Goal: Task Accomplishment & Management: Manage account settings

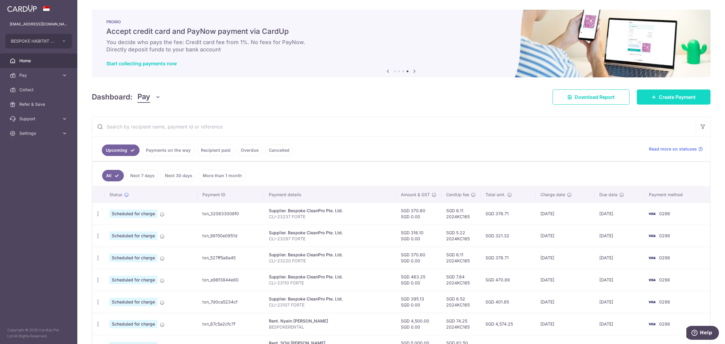
click at [668, 97] on span "Create Payment" at bounding box center [676, 96] width 37 height 7
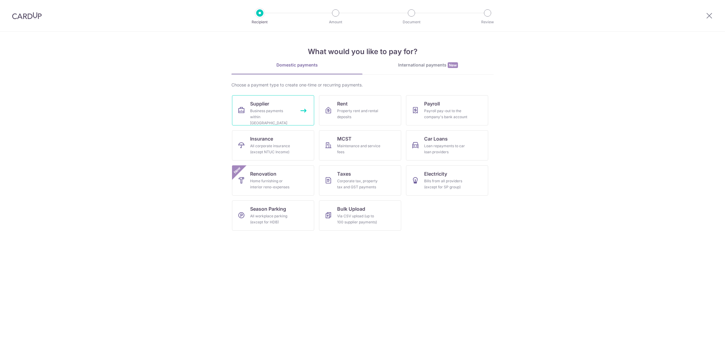
click at [256, 109] on div "Business payments within [GEOGRAPHIC_DATA]" at bounding box center [271, 117] width 43 height 18
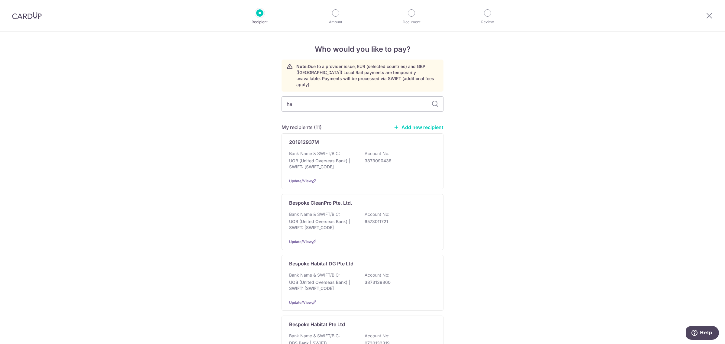
type input "hab"
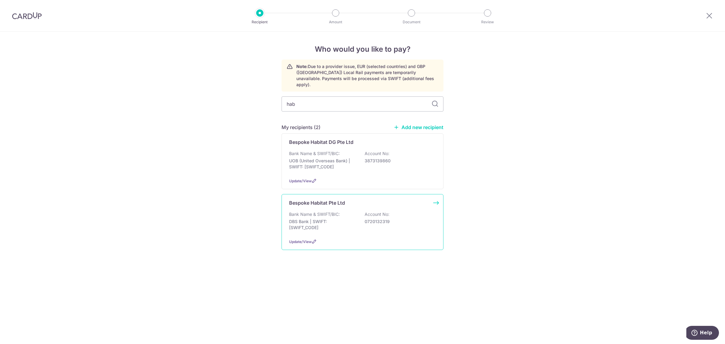
click at [357, 220] on div "Bank Name & SWIFT/BIC: DBS Bank | SWIFT: [SWIFT_CODE] Account No: 0720132319" at bounding box center [362, 222] width 147 height 22
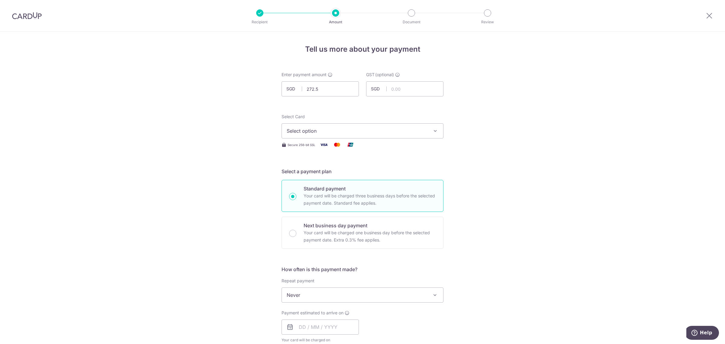
type input "272.50"
drag, startPoint x: 524, startPoint y: 91, endPoint x: 512, endPoint y: 94, distance: 12.6
click at [524, 91] on div "Tell us more about your payment Enter payment amount SGD 272.50 272.50 GST (opt…" at bounding box center [362, 325] width 725 height 587
click at [378, 130] on span "Select option" at bounding box center [356, 130] width 141 height 7
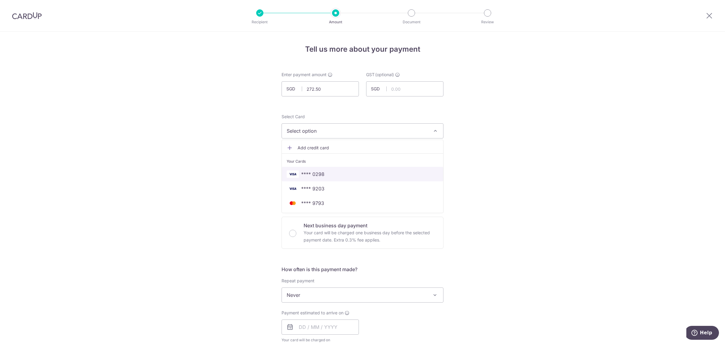
drag, startPoint x: 342, startPoint y: 175, endPoint x: 350, endPoint y: 175, distance: 8.5
click at [342, 175] on span "**** 0298" at bounding box center [362, 173] width 152 height 7
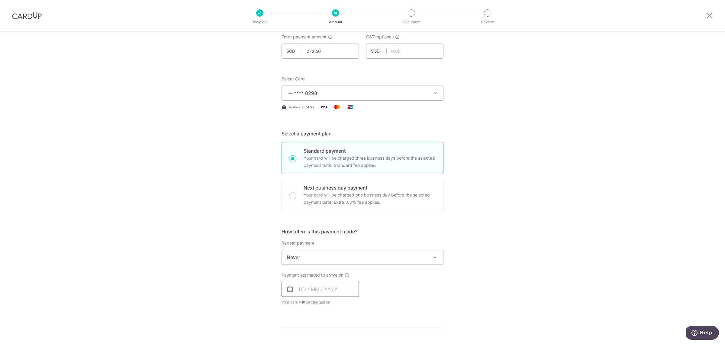
click at [299, 287] on input "text" at bounding box center [319, 288] width 77 height 15
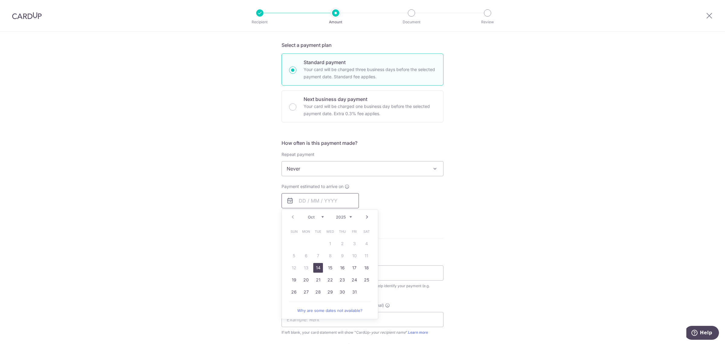
scroll to position [151, 0]
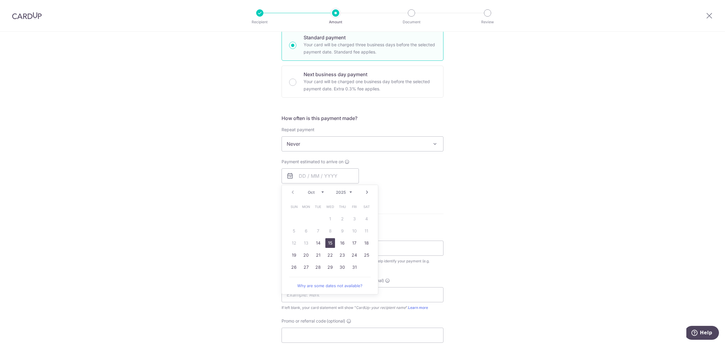
click at [327, 243] on link "15" at bounding box center [330, 243] width 10 height 10
type input "15/10/2025"
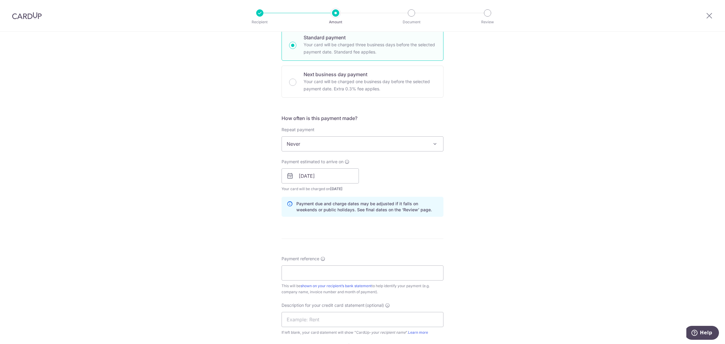
click at [464, 236] on div "Tell us more about your payment Enter payment amount SGD 272.50 272.50 GST (opt…" at bounding box center [362, 186] width 725 height 611
click at [315, 276] on input "Payment reference" at bounding box center [362, 272] width 162 height 15
paste input "MF- 10959"
click at [318, 322] on input "text" at bounding box center [362, 319] width 162 height 15
click at [272, 232] on div "Tell us more about your payment Enter payment amount SGD 272.50 272.50 GST (opt…" at bounding box center [362, 186] width 725 height 611
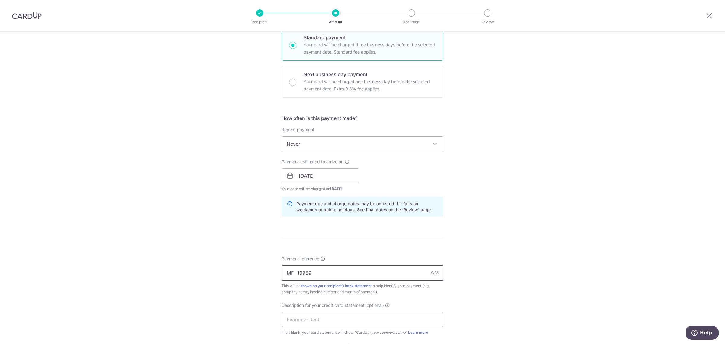
click at [333, 269] on div "Payment reference MF- 10959 9/35 This will be shown on your recipient’s bank st…" at bounding box center [362, 274] width 162 height 39
click at [328, 274] on input "MF- 10959" at bounding box center [362, 272] width 162 height 15
drag, startPoint x: 328, startPoint y: 274, endPoint x: 200, endPoint y: 293, distance: 129.7
click at [200, 293] on div "Tell us more about your payment Enter payment amount SGD 272.50 272.50 GST (opt…" at bounding box center [362, 186] width 725 height 611
type input "MF- 10959 FORTE"
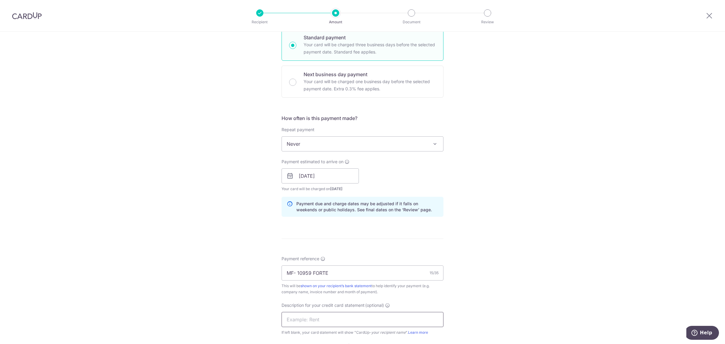
click at [293, 317] on input "text" at bounding box center [362, 319] width 162 height 15
paste input "MF- 10959 FORTE"
click at [297, 322] on input "MF- 10959 FORTE" at bounding box center [362, 319] width 162 height 15
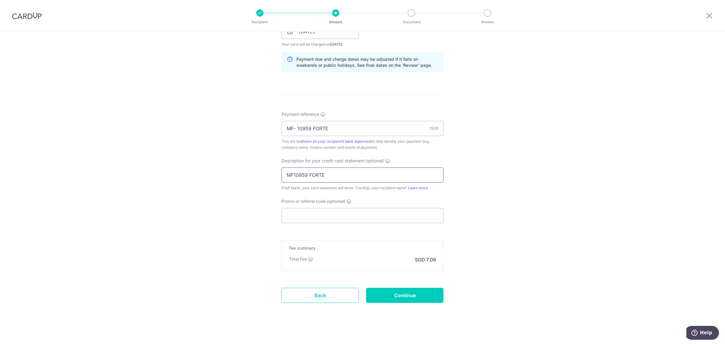
scroll to position [300, 0]
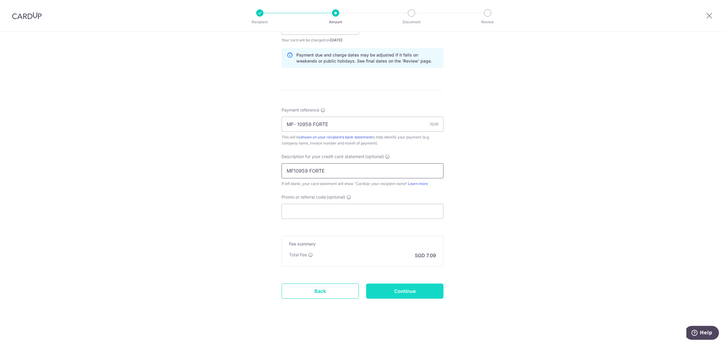
type input "MF10959 FORTE"
click at [415, 296] on input "Continue" at bounding box center [404, 290] width 77 height 15
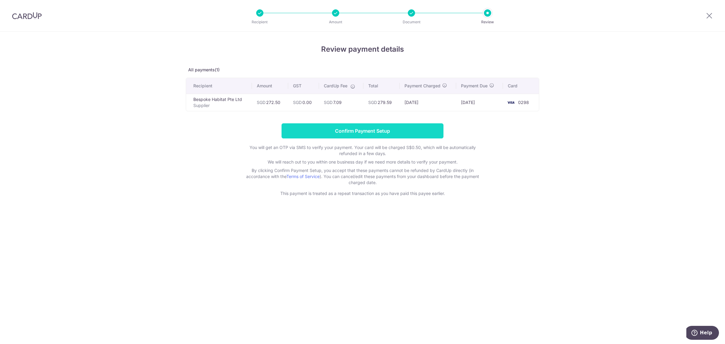
click at [378, 129] on input "Confirm Payment Setup" at bounding box center [362, 130] width 162 height 15
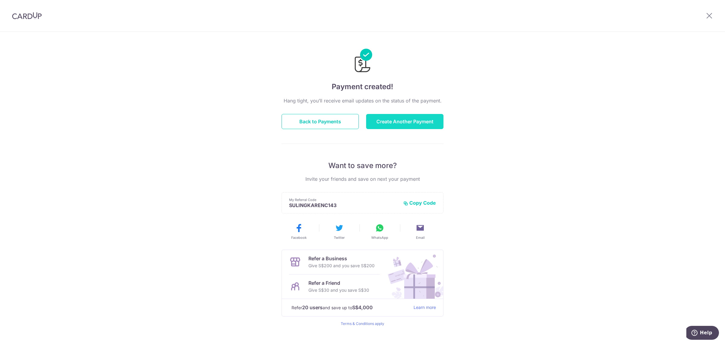
click at [416, 122] on button "Create Another Payment" at bounding box center [404, 121] width 77 height 15
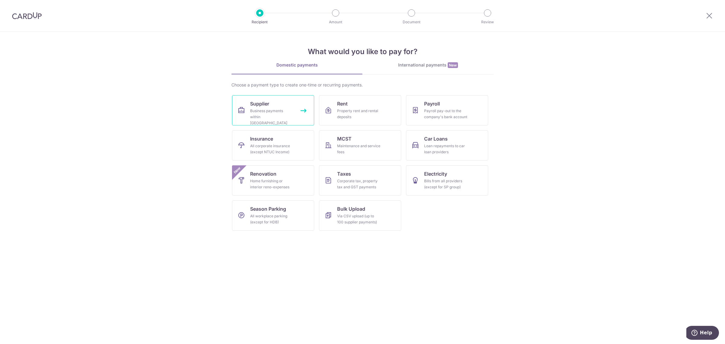
click at [268, 110] on div "Business payments within Singapore" at bounding box center [271, 117] width 43 height 18
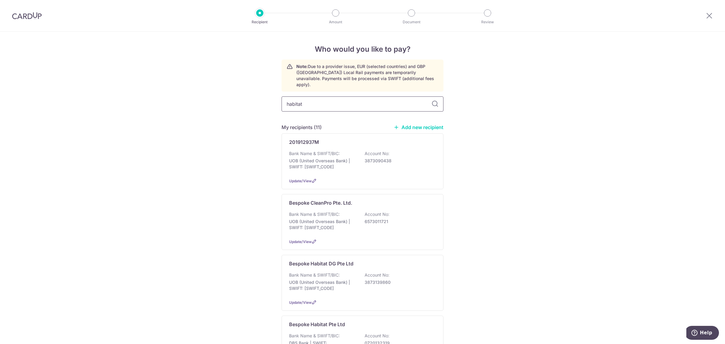
type input "habitat"
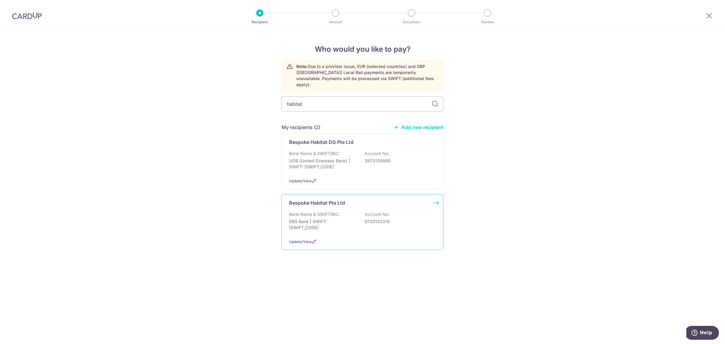
click at [343, 218] on p "DBS Bank | SWIFT: DBSSSGSGXXX" at bounding box center [323, 224] width 68 height 12
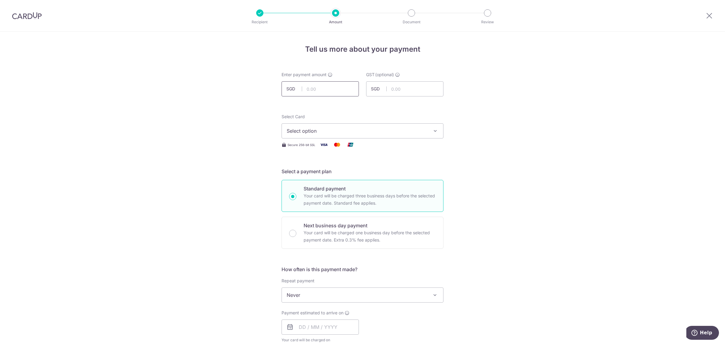
click at [333, 89] on input "text" at bounding box center [319, 88] width 77 height 15
type input "363.50"
click at [470, 115] on div "Tell us more about your payment Enter payment amount SGD 363.50 363.50 GST (opt…" at bounding box center [362, 325] width 725 height 587
click at [389, 130] on span "Select option" at bounding box center [356, 130] width 141 height 7
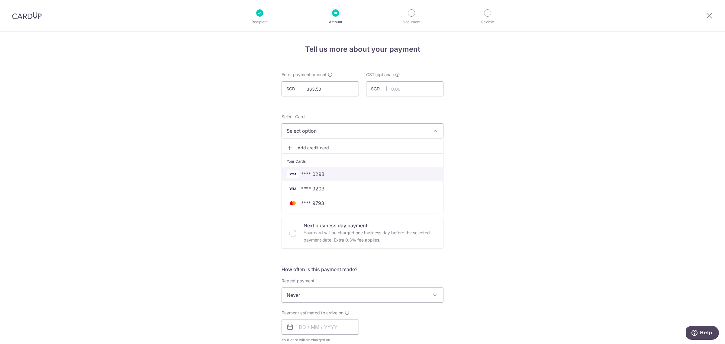
click at [340, 173] on span "**** 0298" at bounding box center [362, 173] width 152 height 7
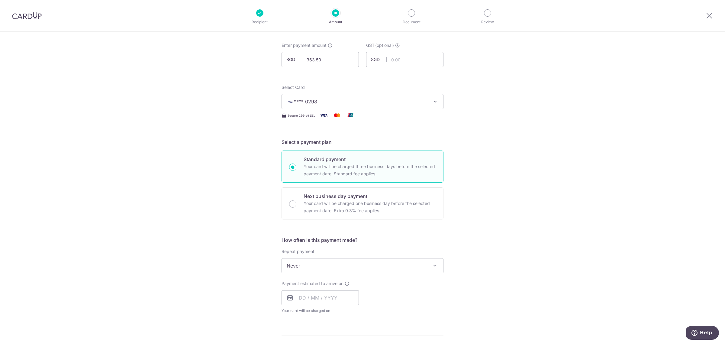
scroll to position [75, 0]
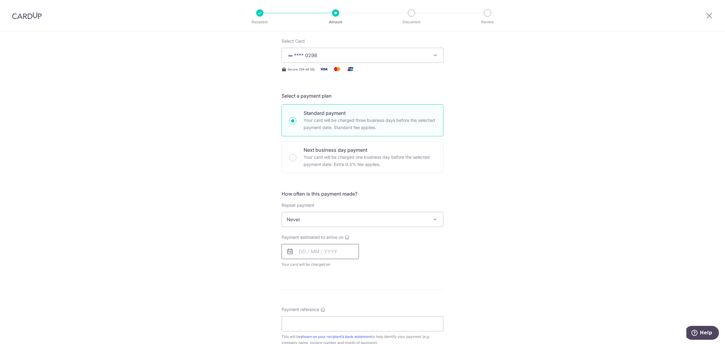
click at [298, 252] on input "text" at bounding box center [319, 251] width 77 height 15
click at [329, 320] on link "15" at bounding box center [330, 318] width 10 height 10
type input "15/10/2025"
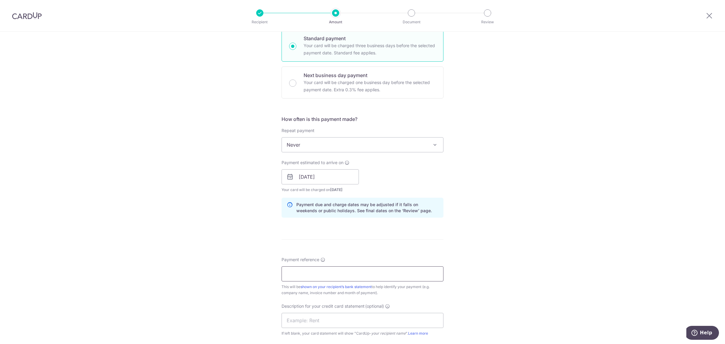
scroll to position [151, 0]
click at [310, 272] on input "Payment reference" at bounding box center [362, 272] width 162 height 15
paste input "MF- 10956"
drag, startPoint x: 341, startPoint y: 272, endPoint x: 235, endPoint y: 274, distance: 106.0
click at [235, 274] on div "Tell us more about your payment Enter payment amount SGD 363.50 363.50 GST (opt…" at bounding box center [362, 186] width 725 height 611
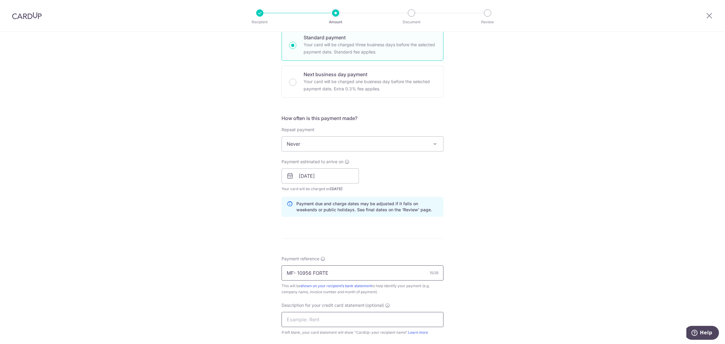
type input "MF- 10956 FORTE"
click at [318, 322] on input "text" at bounding box center [362, 319] width 162 height 15
paste input "MF- 10956 FORTE"
click at [295, 321] on input "MF- 10956 FORTE" at bounding box center [362, 319] width 162 height 15
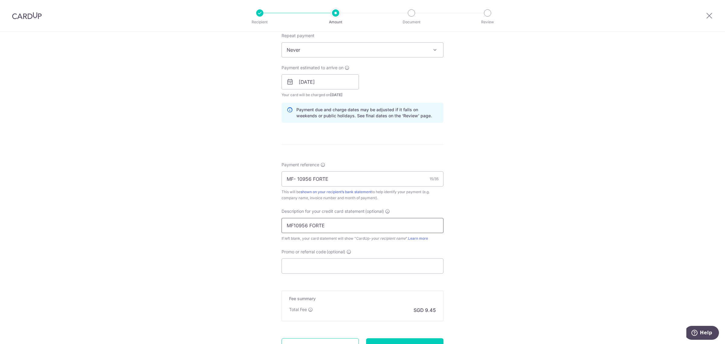
scroll to position [262, 0]
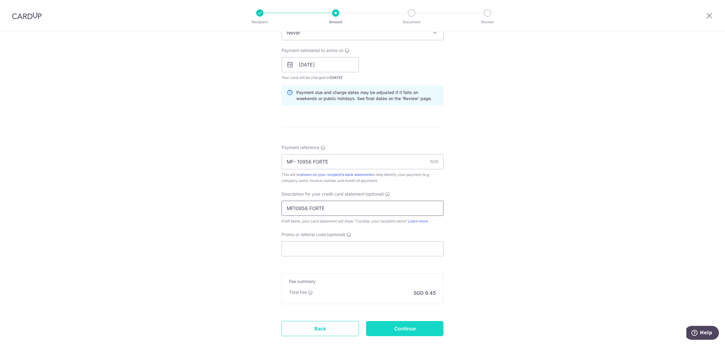
type input "MF10956 FORTE"
click at [409, 327] on input "Continue" at bounding box center [404, 328] width 77 height 15
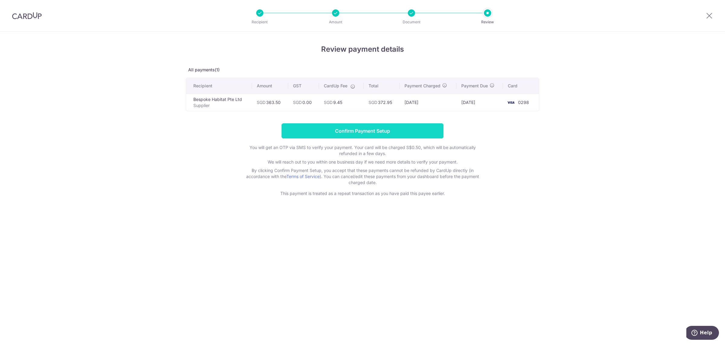
click at [376, 133] on input "Confirm Payment Setup" at bounding box center [362, 130] width 162 height 15
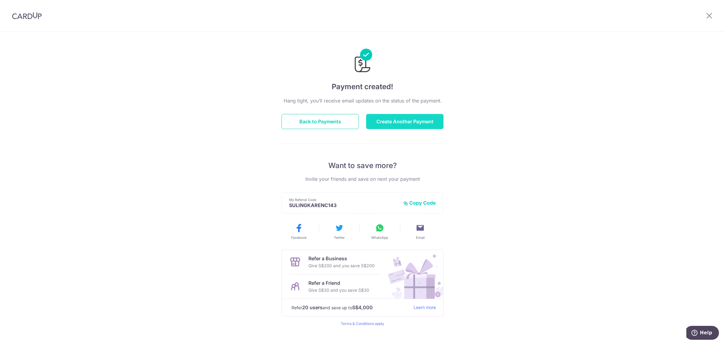
click at [400, 124] on button "Create Another Payment" at bounding box center [404, 121] width 77 height 15
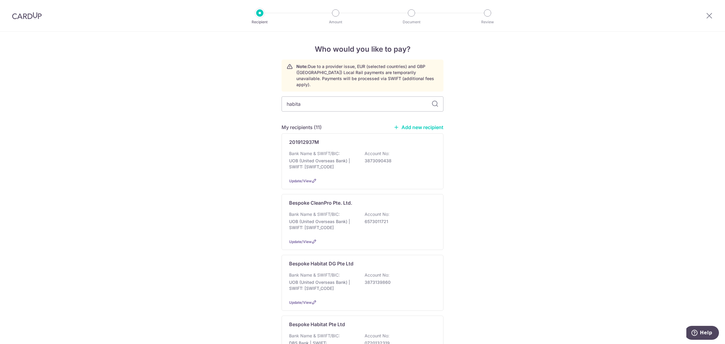
type input "habita"
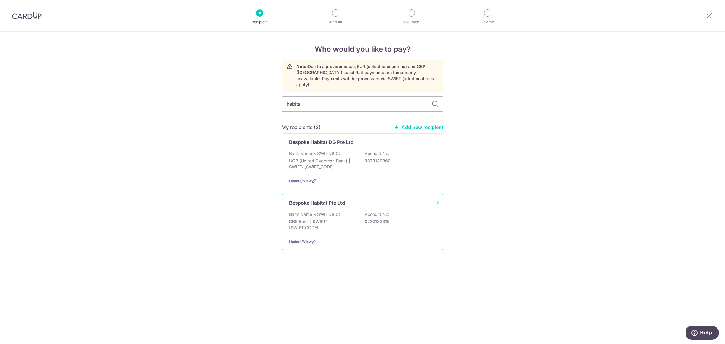
click at [341, 211] on div "Bank Name & SWIFT/BIC: DBS Bank | SWIFT: [SWIFT_CODE] Account No: 0720132319" at bounding box center [362, 222] width 147 height 22
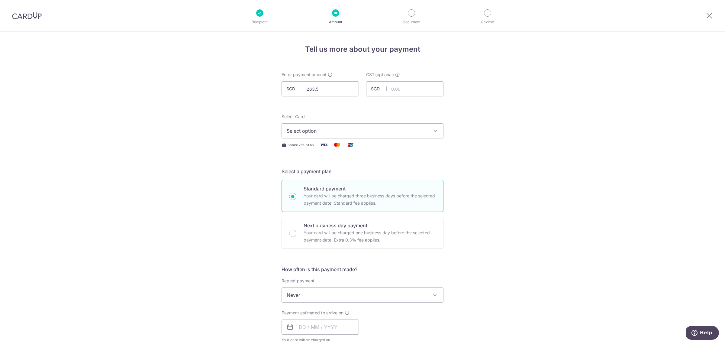
type input "263.50"
drag, startPoint x: 533, startPoint y: 136, endPoint x: 527, endPoint y: 135, distance: 6.5
click at [533, 136] on div "Tell us more about your payment Enter payment amount SGD 263.50 263.50 GST (opt…" at bounding box center [362, 325] width 725 height 587
click at [385, 135] on button "Select option" at bounding box center [362, 130] width 162 height 15
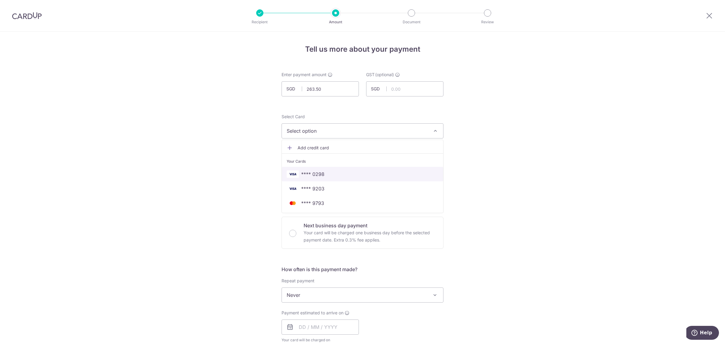
click at [338, 173] on span "**** 0298" at bounding box center [362, 173] width 152 height 7
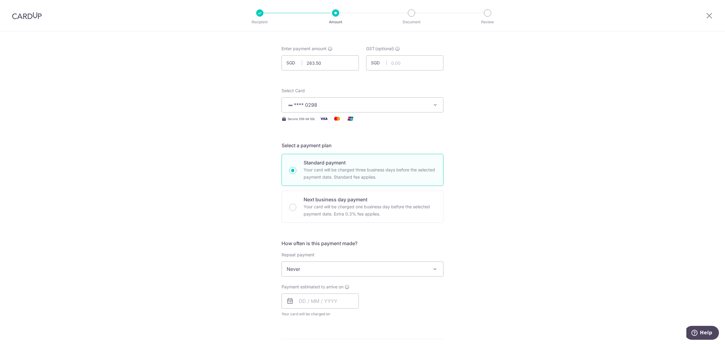
scroll to position [75, 0]
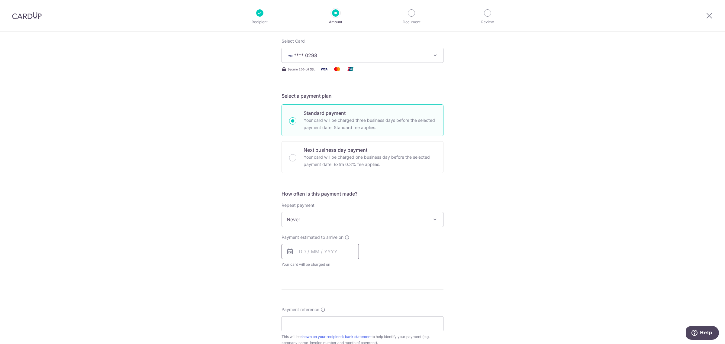
click at [296, 248] on input "text" at bounding box center [319, 251] width 77 height 15
click at [327, 318] on link "15" at bounding box center [330, 318] width 10 height 10
type input "[DATE]"
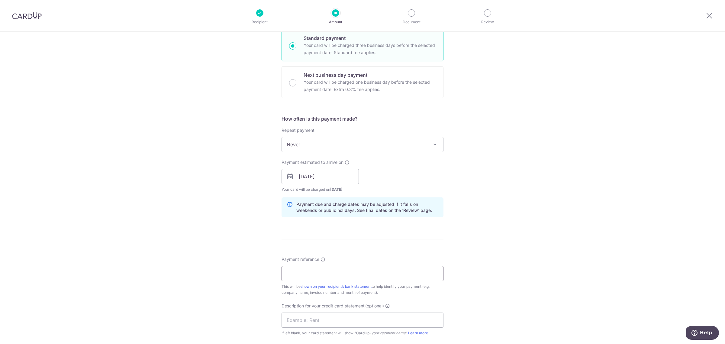
scroll to position [151, 0]
click at [336, 271] on input "Payment reference" at bounding box center [362, 272] width 162 height 15
paste input "MF- 10960"
drag, startPoint x: 336, startPoint y: 271, endPoint x: 206, endPoint y: 281, distance: 130.5
click at [206, 281] on div "Tell us more about your payment Enter payment amount SGD 263.50 263.50 GST (opt…" at bounding box center [362, 186] width 725 height 611
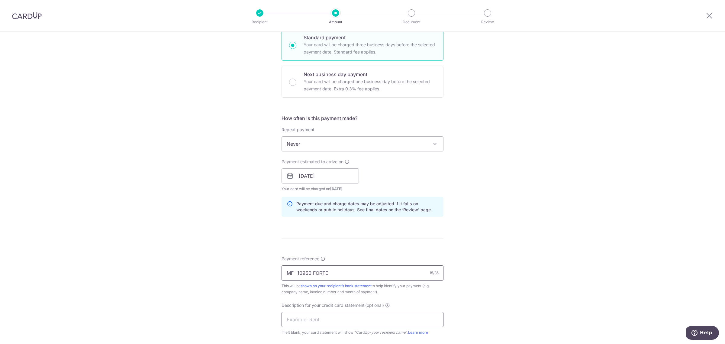
type input "MF- 10960 FORTE"
click at [313, 318] on input "text" at bounding box center [362, 319] width 162 height 15
paste input "MF- 10960 FORTE"
click at [292, 321] on input "MF- 10960 FORTE" at bounding box center [362, 319] width 162 height 15
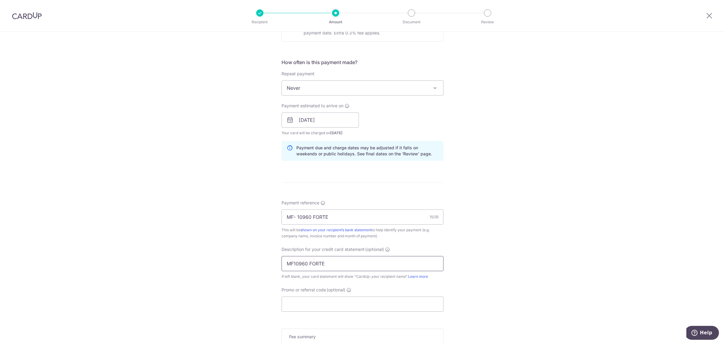
scroll to position [300, 0]
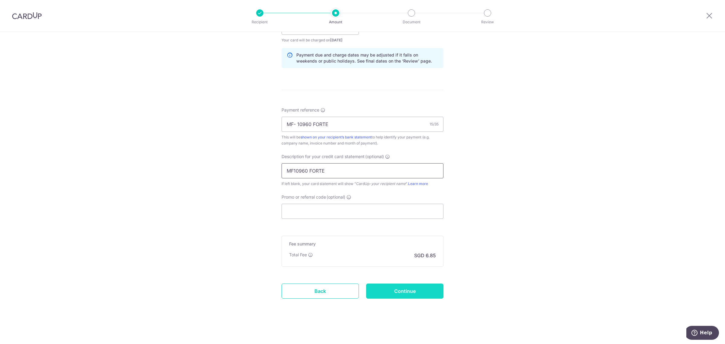
type input "MF10960 FORTE"
click at [409, 286] on input "Continue" at bounding box center [404, 290] width 77 height 15
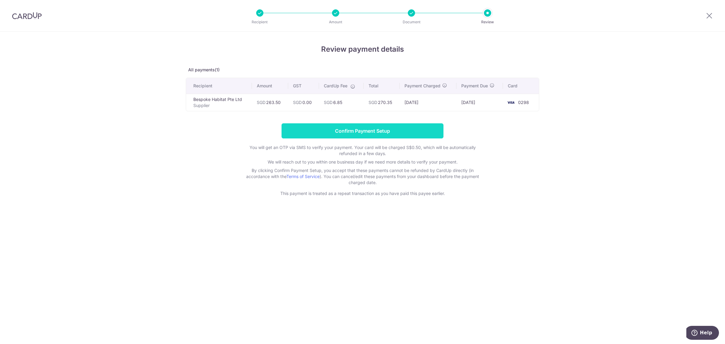
click at [382, 132] on input "Confirm Payment Setup" at bounding box center [362, 130] width 162 height 15
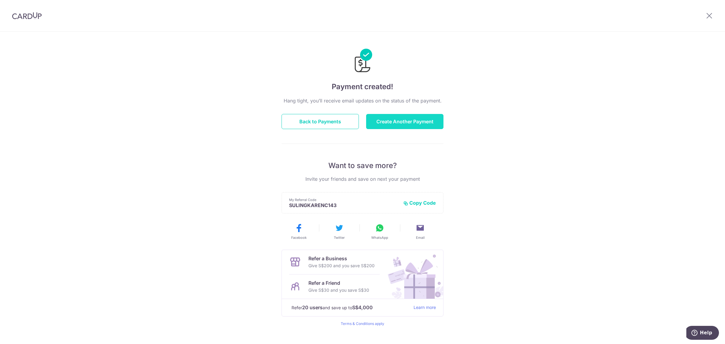
click at [401, 124] on button "Create Another Payment" at bounding box center [404, 121] width 77 height 15
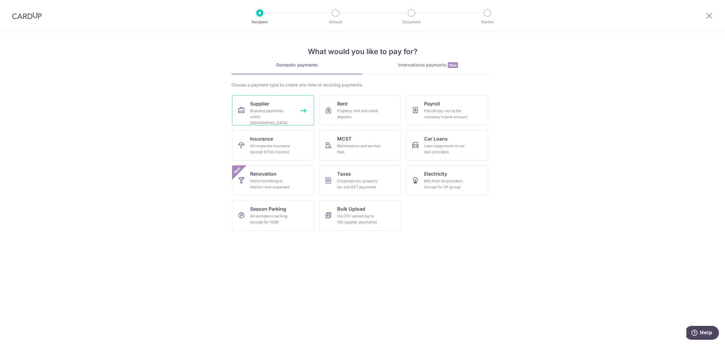
click at [273, 107] on link "Supplier Business payments within Singapore" at bounding box center [273, 110] width 82 height 30
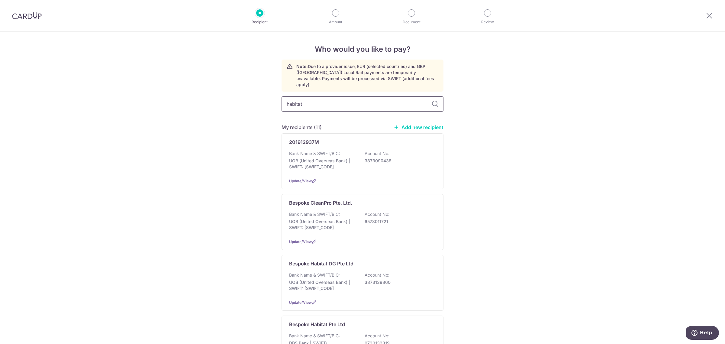
type input "habitat"
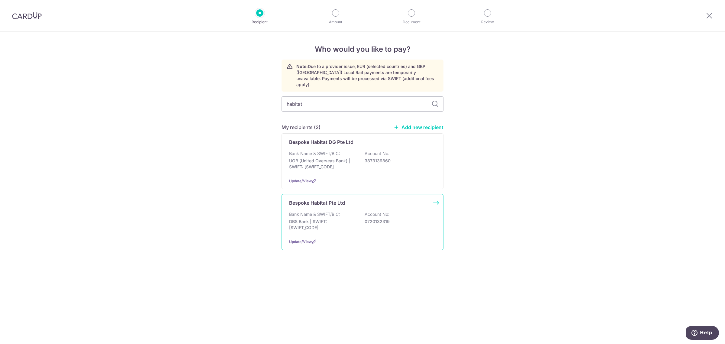
click at [374, 221] on div "Bank Name & SWIFT/BIC: DBS Bank | SWIFT: [SWIFT_CODE] Account No: 0720132319" at bounding box center [362, 222] width 147 height 22
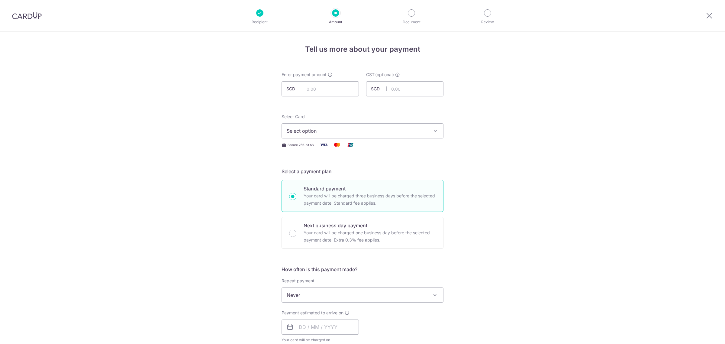
click at [324, 88] on input "text" at bounding box center [319, 88] width 77 height 15
type input "322.50"
click at [500, 119] on div "Tell us more about your payment Enter payment amount SGD 322.50 322.50 GST (opt…" at bounding box center [362, 325] width 725 height 587
click at [352, 133] on span "Select option" at bounding box center [356, 130] width 141 height 7
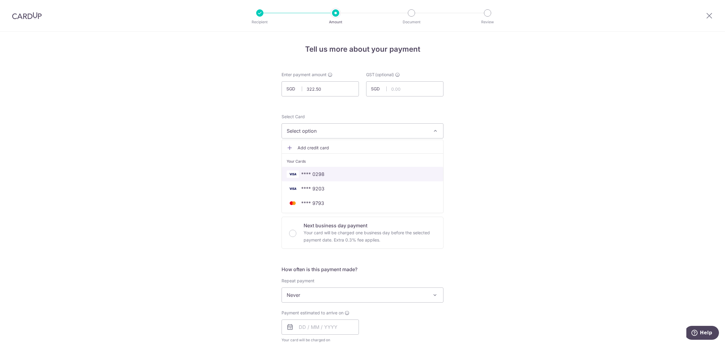
click at [321, 173] on span "**** 0298" at bounding box center [312, 173] width 23 height 7
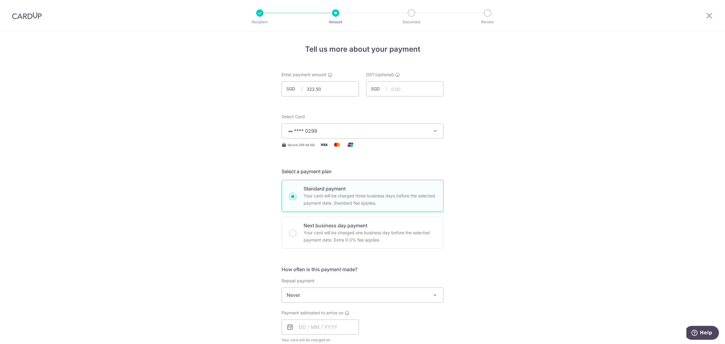
scroll to position [75, 0]
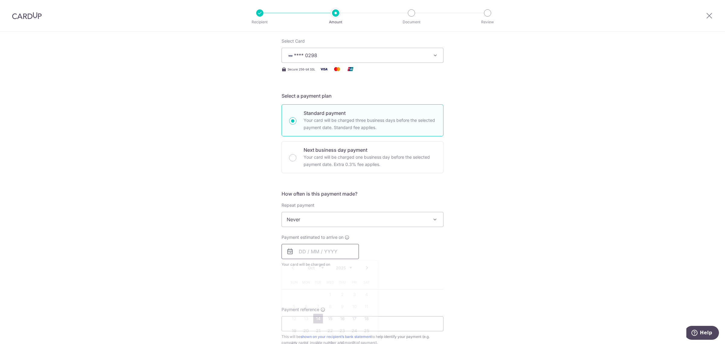
click at [294, 251] on input "text" at bounding box center [319, 251] width 77 height 15
click at [325, 317] on link "15" at bounding box center [330, 318] width 10 height 10
type input "[DATE]"
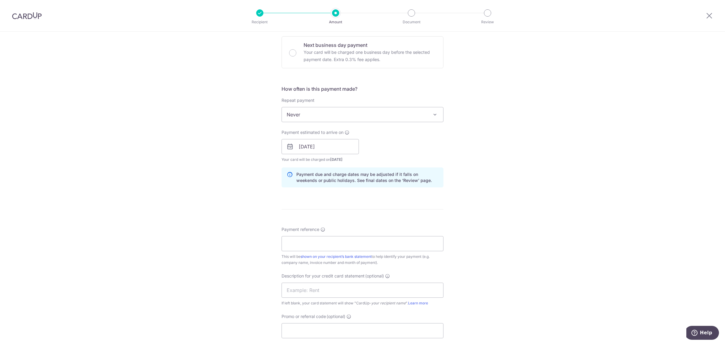
scroll to position [189, 0]
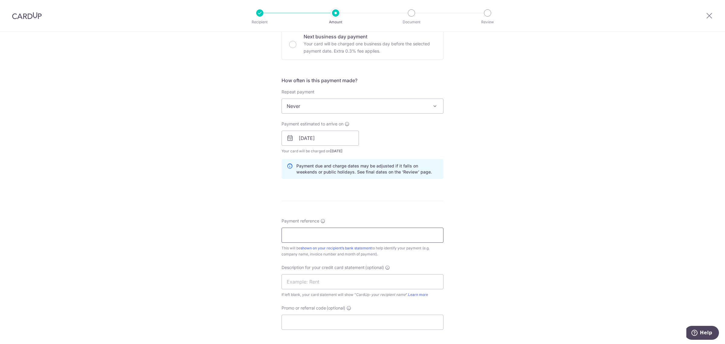
click at [336, 239] on input "Payment reference" at bounding box center [362, 234] width 162 height 15
paste input "MF- 10957"
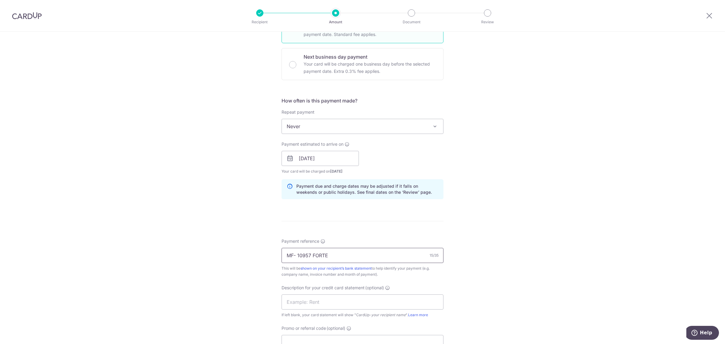
scroll to position [151, 0]
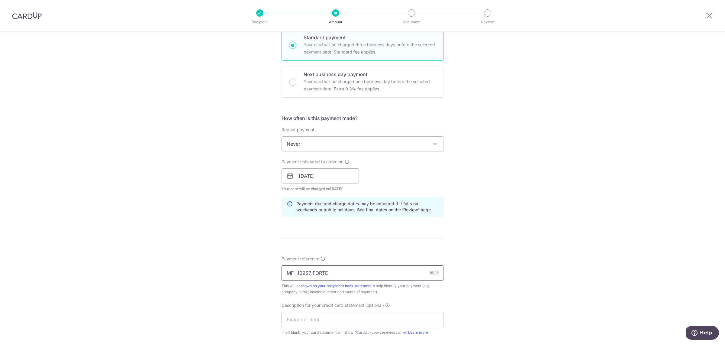
drag, startPoint x: 336, startPoint y: 239, endPoint x: 227, endPoint y: 232, distance: 109.5
click at [227, 232] on div "Tell us more about your payment Enter payment amount SGD 322.50 322.50 GST (opt…" at bounding box center [362, 186] width 725 height 611
type input "MF- 10957 FORTE"
click at [339, 322] on input "text" at bounding box center [362, 319] width 162 height 15
paste input "MF- 10957 FORTE"
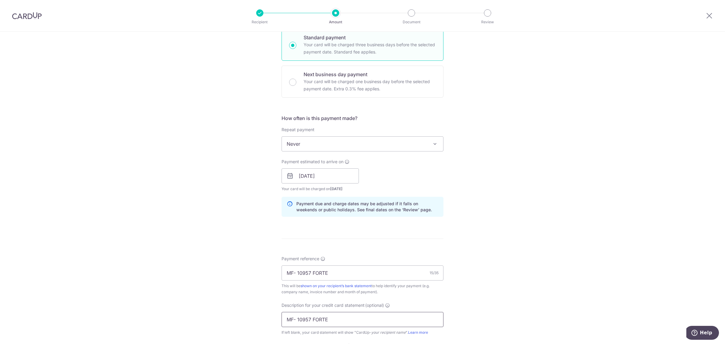
click at [295, 319] on input "MF- 10957 FORTE" at bounding box center [362, 319] width 162 height 15
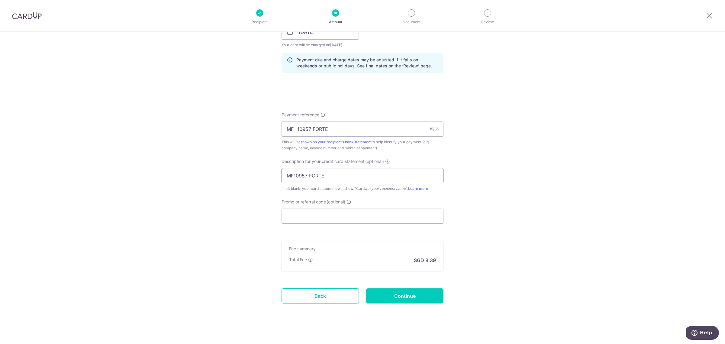
scroll to position [300, 0]
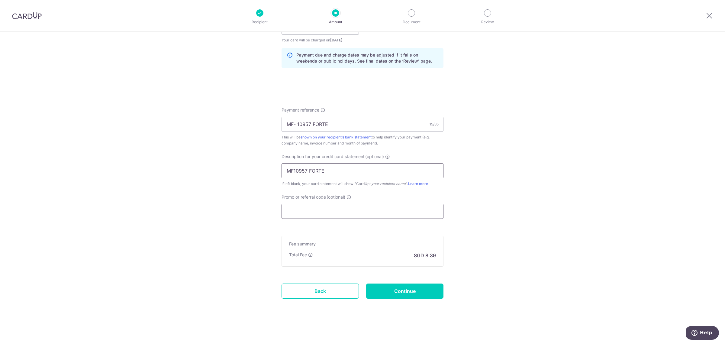
type input "MF10957 FORTE"
click at [409, 215] on input "Promo or referral code (optional)" at bounding box center [362, 210] width 162 height 15
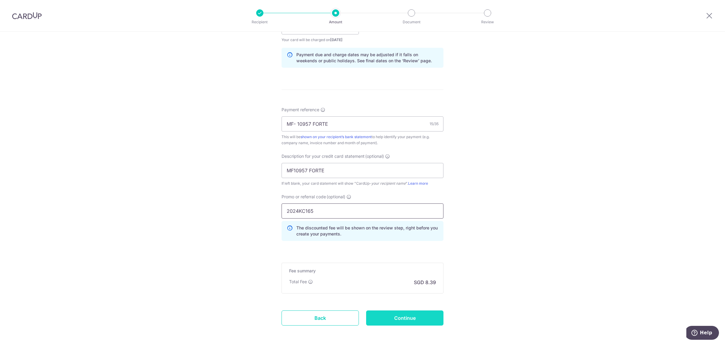
type input "2024KC165"
click at [388, 322] on input "Continue" at bounding box center [404, 317] width 77 height 15
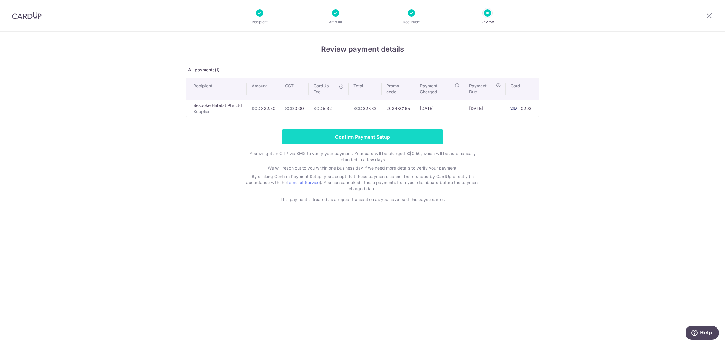
click at [376, 134] on input "Confirm Payment Setup" at bounding box center [362, 136] width 162 height 15
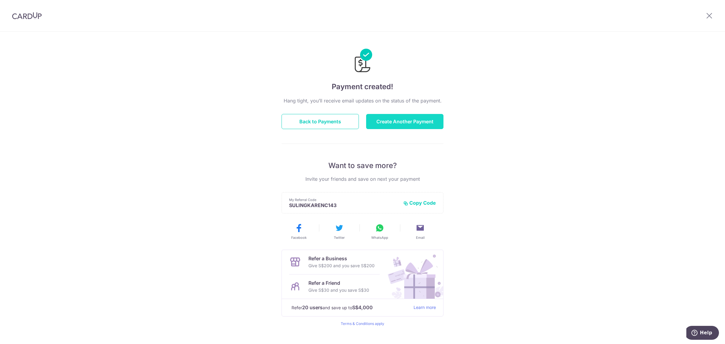
click at [387, 117] on button "Create Another Payment" at bounding box center [404, 121] width 77 height 15
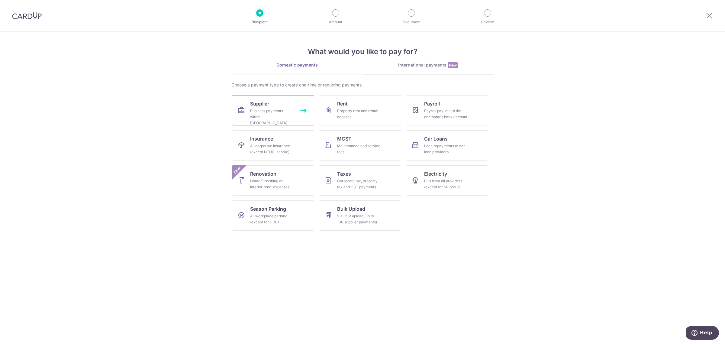
drag, startPoint x: 295, startPoint y: 106, endPoint x: 292, endPoint y: 92, distance: 13.8
click at [296, 105] on link "Supplier Business payments within [GEOGRAPHIC_DATA]" at bounding box center [273, 110] width 82 height 30
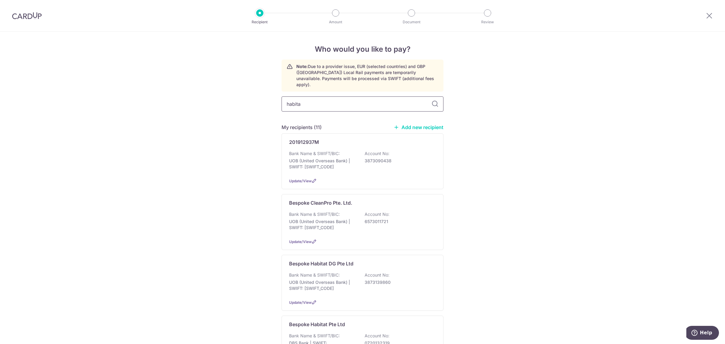
type input "habita"
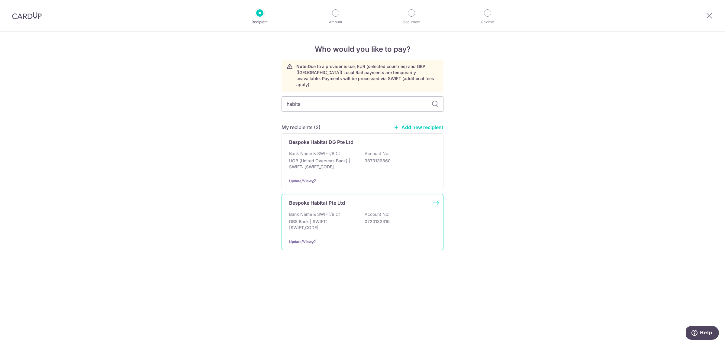
click at [383, 218] on p "0720132319" at bounding box center [398, 221] width 68 height 6
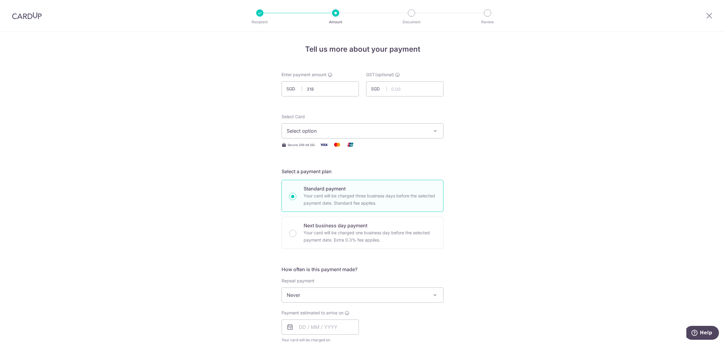
type input "318.00"
drag, startPoint x: 529, startPoint y: 88, endPoint x: 458, endPoint y: 121, distance: 78.6
click at [529, 88] on div "Tell us more about your payment Enter payment amount SGD 318.00 318.00 GST (opt…" at bounding box center [362, 325] width 725 height 587
click at [368, 127] on span "Select option" at bounding box center [356, 130] width 141 height 7
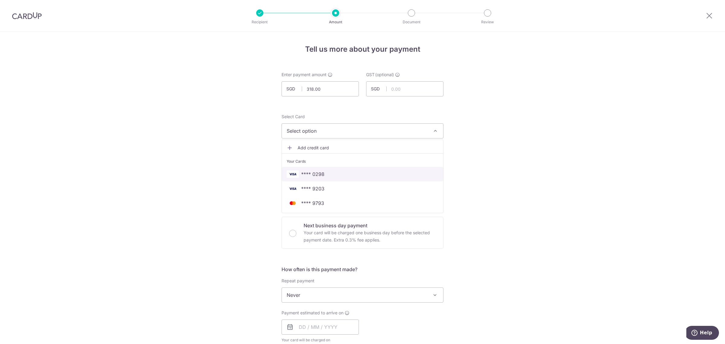
click at [331, 169] on link "**** 0298" at bounding box center [362, 174] width 161 height 14
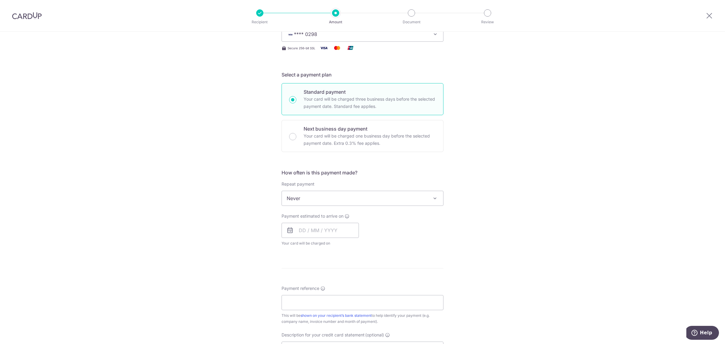
scroll to position [113, 0]
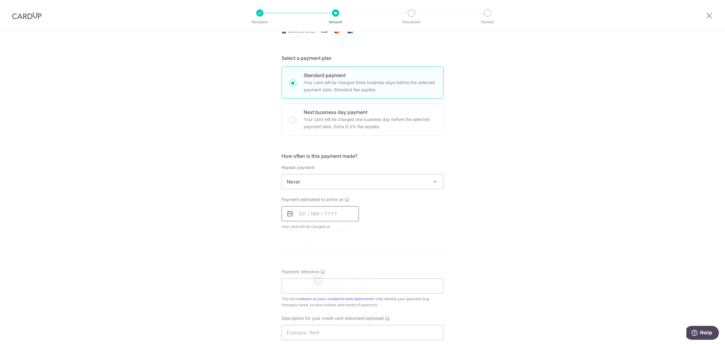
click at [311, 209] on input "text" at bounding box center [319, 213] width 77 height 15
click at [325, 280] on link "15" at bounding box center [330, 281] width 10 height 10
type input "[DATE]"
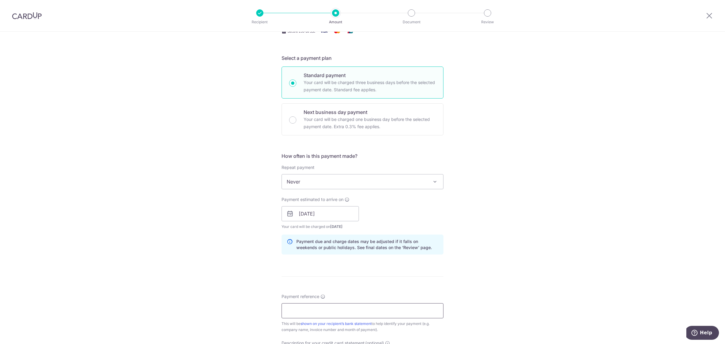
click at [368, 313] on input "Payment reference" at bounding box center [362, 310] width 162 height 15
paste input "MF- 10958"
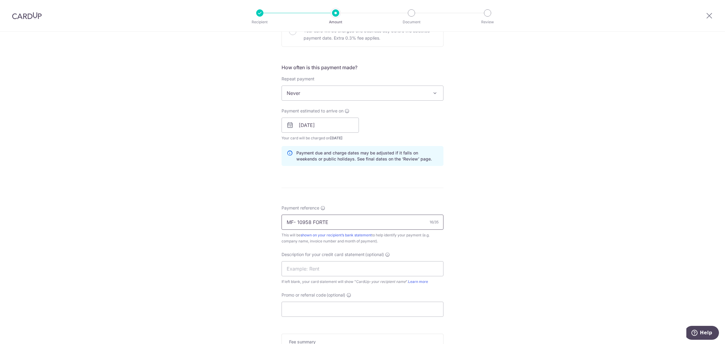
scroll to position [189, 0]
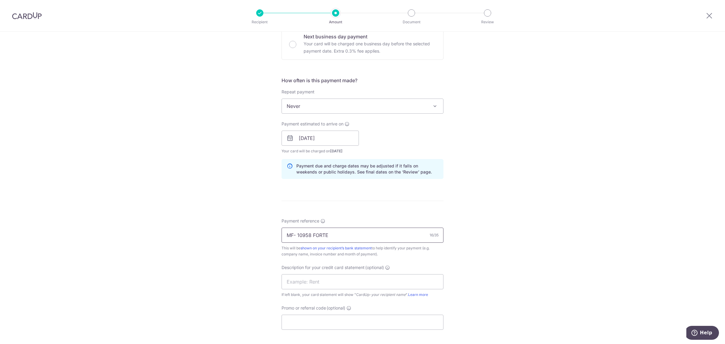
drag, startPoint x: 336, startPoint y: 240, endPoint x: 215, endPoint y: 242, distance: 120.8
click at [215, 242] on div "Tell us more about your payment Enter payment amount SGD 318.00 318.00 GST (opt…" at bounding box center [362, 148] width 725 height 611
type input "MF- 10958 FORTE"
click at [296, 281] on input "text" at bounding box center [362, 281] width 162 height 15
paste input "MF- 10958 FORT"
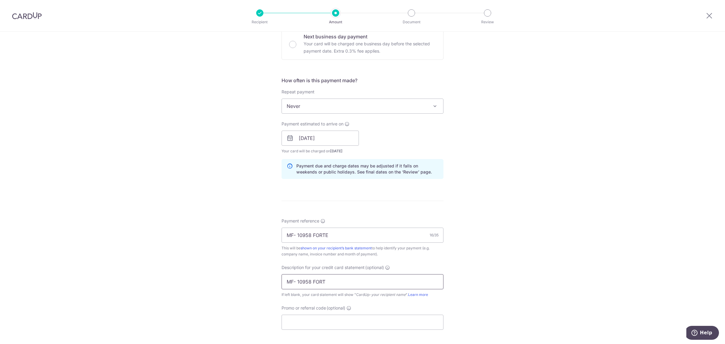
drag, startPoint x: 296, startPoint y: 283, endPoint x: 356, endPoint y: 293, distance: 60.3
click at [296, 283] on input "MF- 10958 FORT" at bounding box center [362, 281] width 162 height 15
type input "MF10958 FORT"
click at [384, 322] on input "Promo or referral code (optional)" at bounding box center [362, 321] width 162 height 15
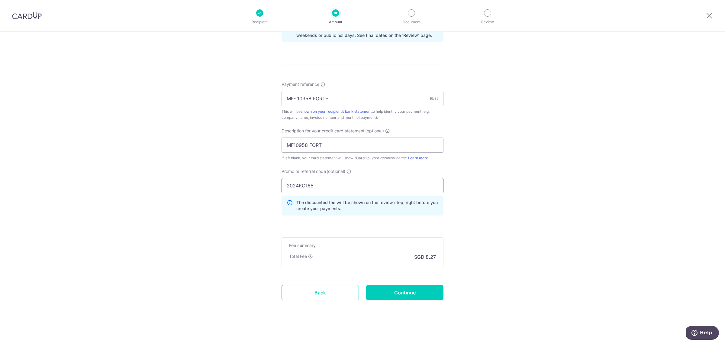
scroll to position [328, 0]
type input "2024KC165"
click at [413, 286] on input "Continue" at bounding box center [404, 290] width 77 height 15
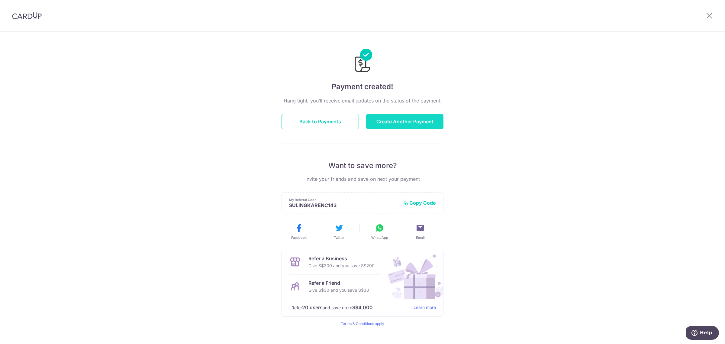
click at [432, 122] on button "Create Another Payment" at bounding box center [404, 121] width 77 height 15
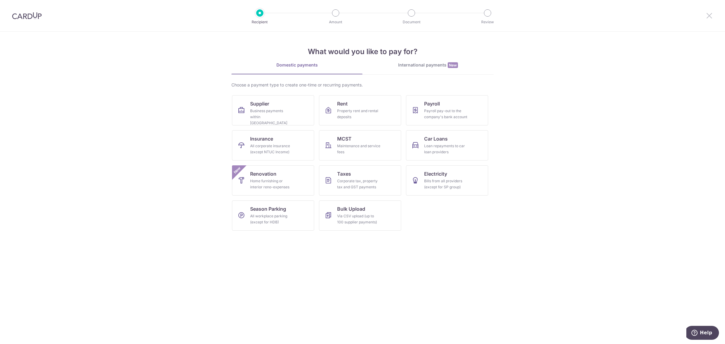
click at [709, 15] on icon at bounding box center [708, 16] width 7 height 8
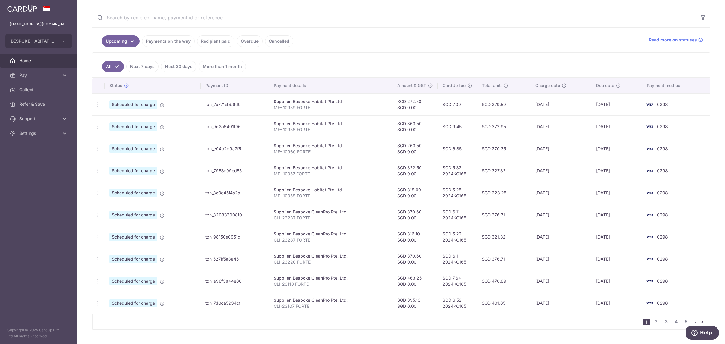
scroll to position [113, 0]
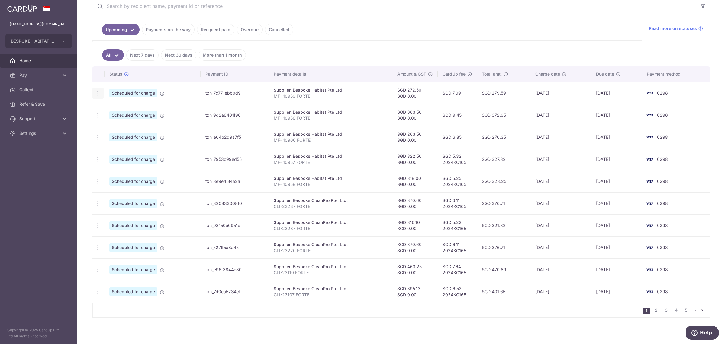
click at [99, 95] on icon "button" at bounding box center [98, 93] width 6 height 6
click at [118, 109] on span "Update payment" at bounding box center [130, 109] width 41 height 7
radio input "true"
type input "272.50"
type input "0.00"
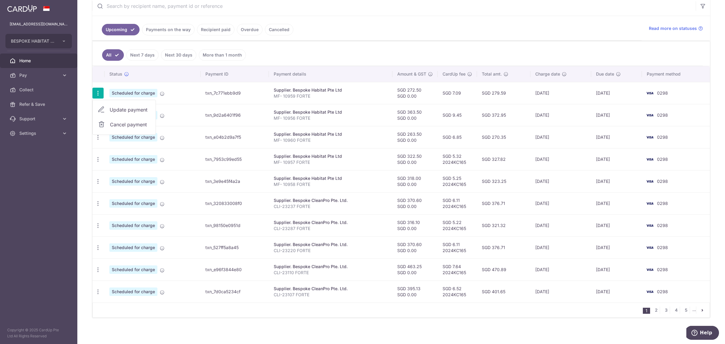
type input "[DATE]"
type input "MF- 10959 FORTE"
type input "MF10959 FORTE"
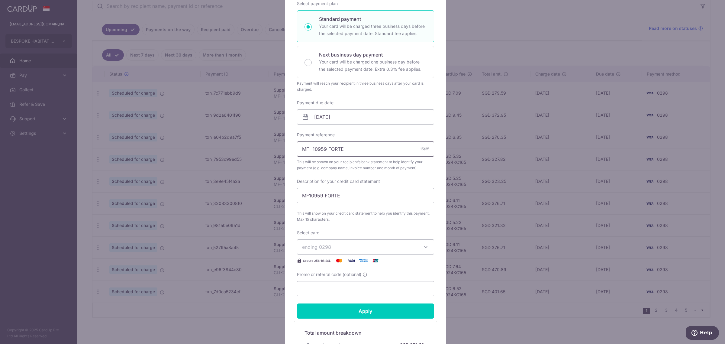
scroll to position [198, 0]
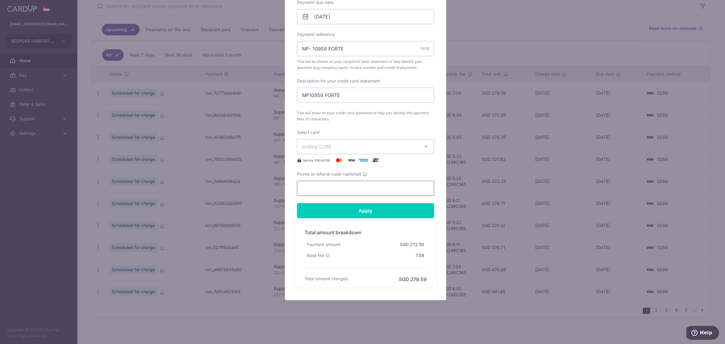
click at [337, 184] on input "Promo or referral code (optional)" at bounding box center [365, 188] width 137 height 15
type input "2024KC165"
click at [378, 210] on input "Apply" at bounding box center [365, 210] width 137 height 15
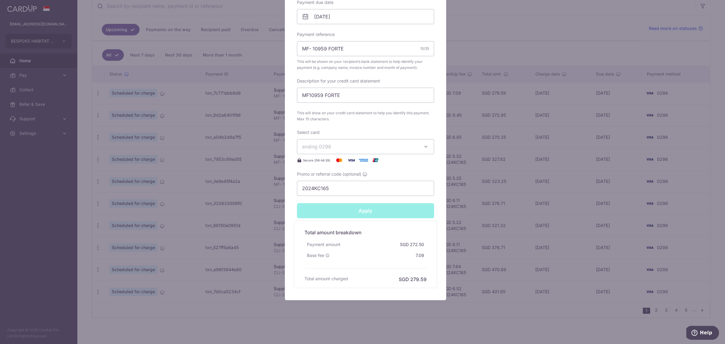
type input "Successfully Applied"
click at [583, 185] on div "Edit payment By clicking apply, you will make changes to all payments to Bespok…" at bounding box center [362, 172] width 725 height 344
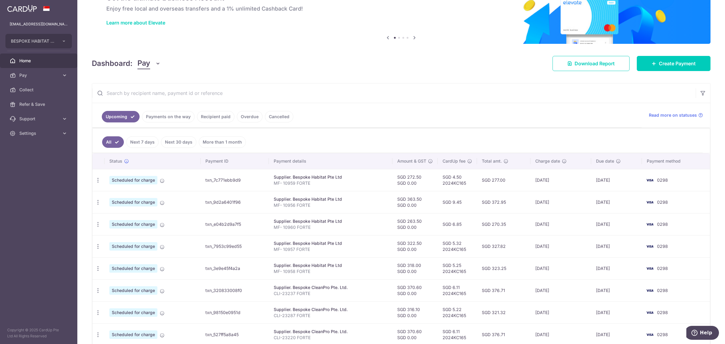
scroll to position [75, 0]
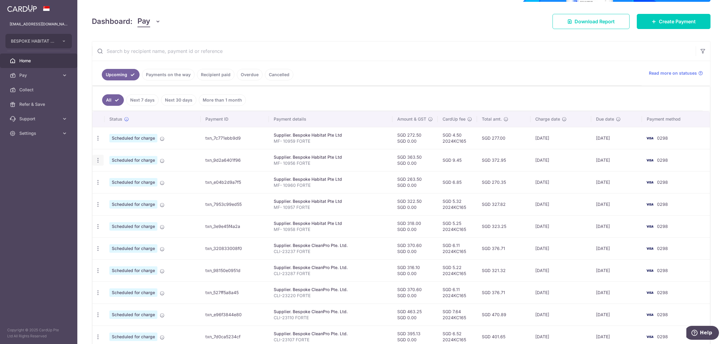
click at [97, 159] on icon "button" at bounding box center [98, 160] width 6 height 6
click at [134, 177] on span "Update payment" at bounding box center [130, 176] width 41 height 7
radio input "true"
type input "363.50"
type input "0.00"
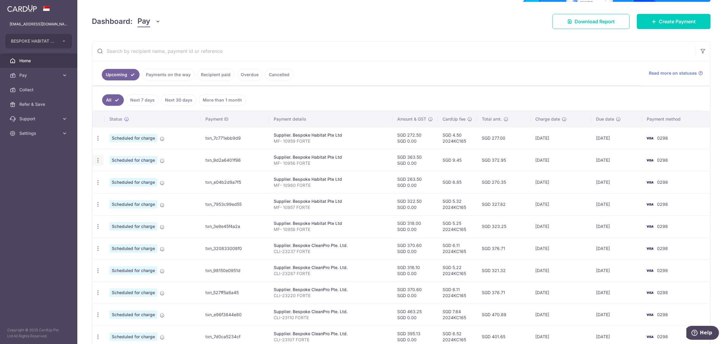
type input "[DATE]"
type input "MF- 10956 FORTE"
type input "MF10956 FORTE"
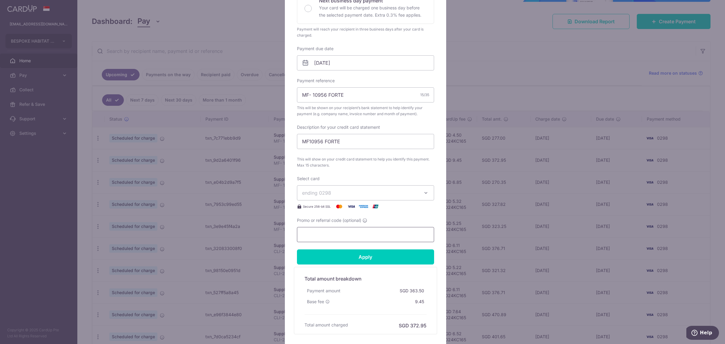
click at [333, 230] on input "Promo or referral code (optional)" at bounding box center [365, 234] width 137 height 15
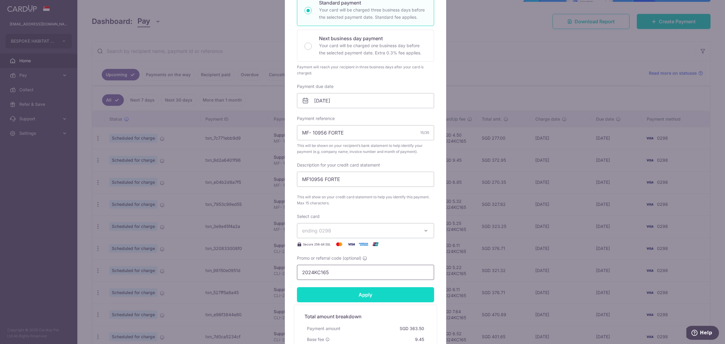
type input "2024KC165"
click at [329, 293] on input "Apply" at bounding box center [365, 294] width 137 height 15
type input "Successfully Applied"
click at [491, 73] on div "Edit payment By clicking apply, you will make changes to all payments to Bespok…" at bounding box center [362, 172] width 725 height 344
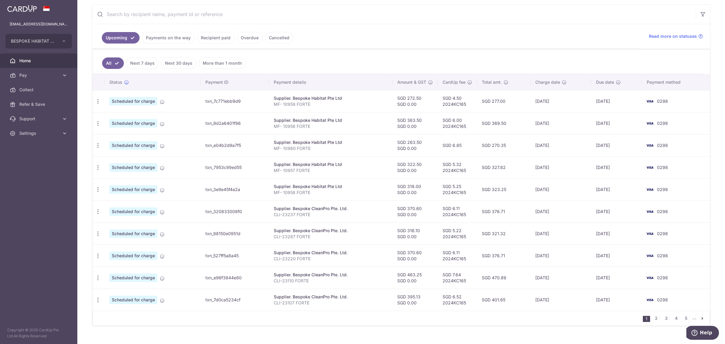
scroll to position [113, 0]
click at [96, 147] on icon "button" at bounding box center [98, 144] width 6 height 6
click at [124, 162] on span "Update payment" at bounding box center [130, 160] width 41 height 7
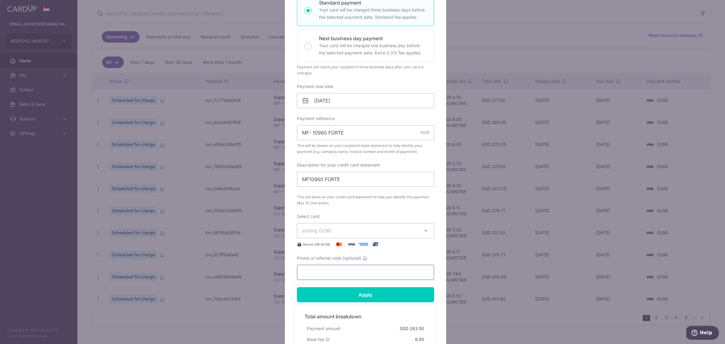
click at [332, 266] on input "Promo or referral code (optional)" at bounding box center [365, 271] width 137 height 15
type input "2024KC165"
click at [381, 293] on input "Apply" at bounding box center [365, 294] width 137 height 15
type input "Successfully Applied"
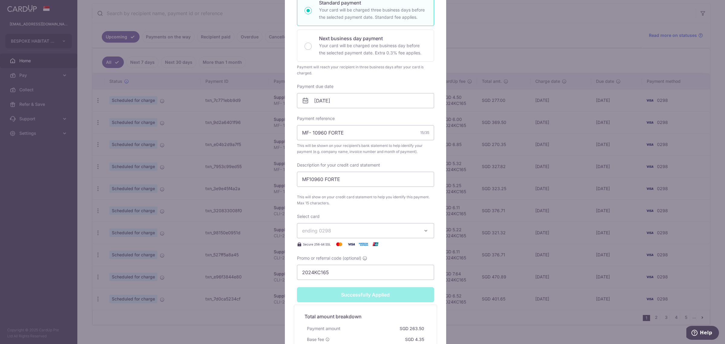
click at [521, 65] on div "Edit payment By clicking apply, you will make changes to all payments to Bespok…" at bounding box center [362, 172] width 725 height 344
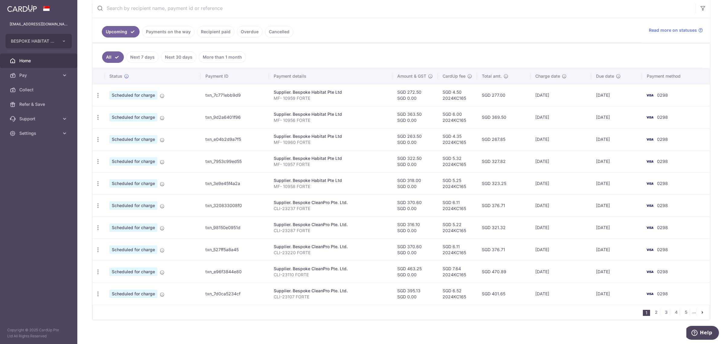
scroll to position [125, 0]
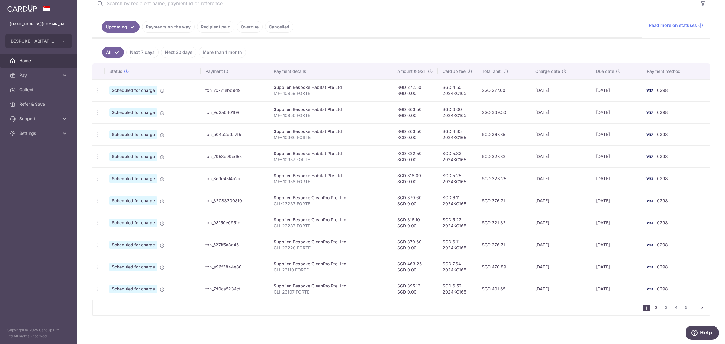
click at [653, 309] on link "2" at bounding box center [655, 306] width 7 height 7
